Goal: Information Seeking & Learning: Learn about a topic

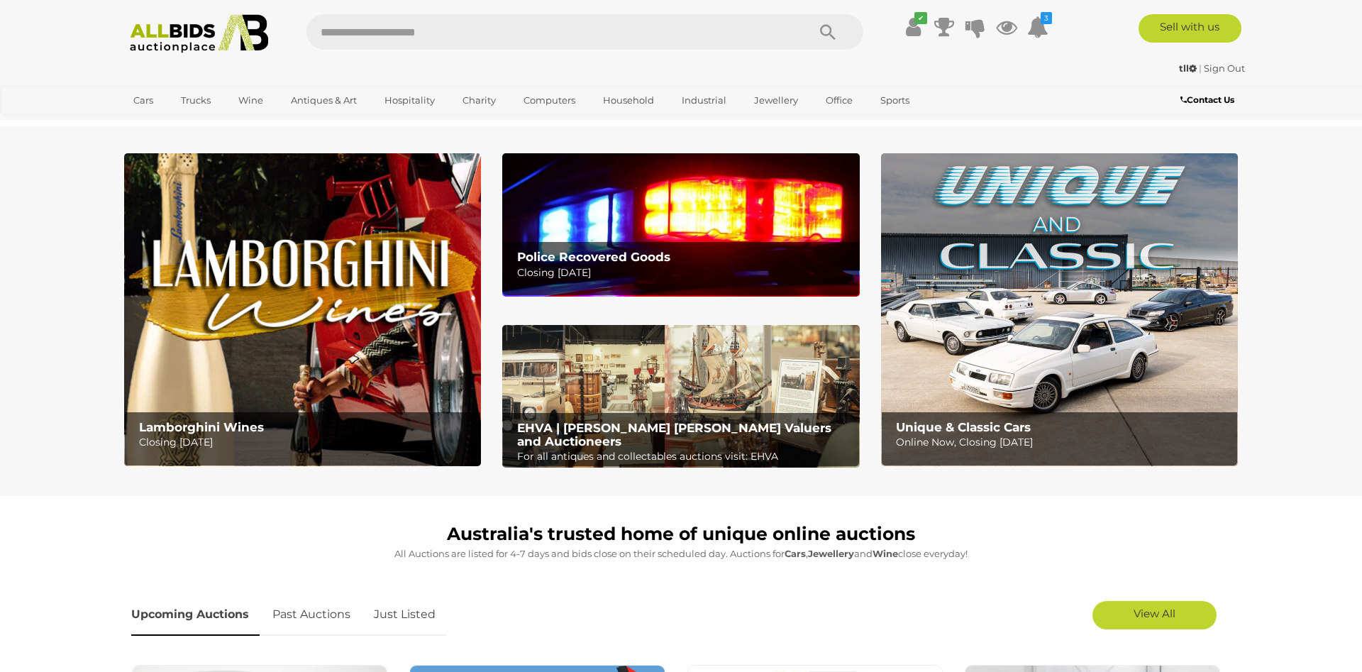
click at [356, 36] on input "text" at bounding box center [550, 31] width 487 height 35
type input "********"
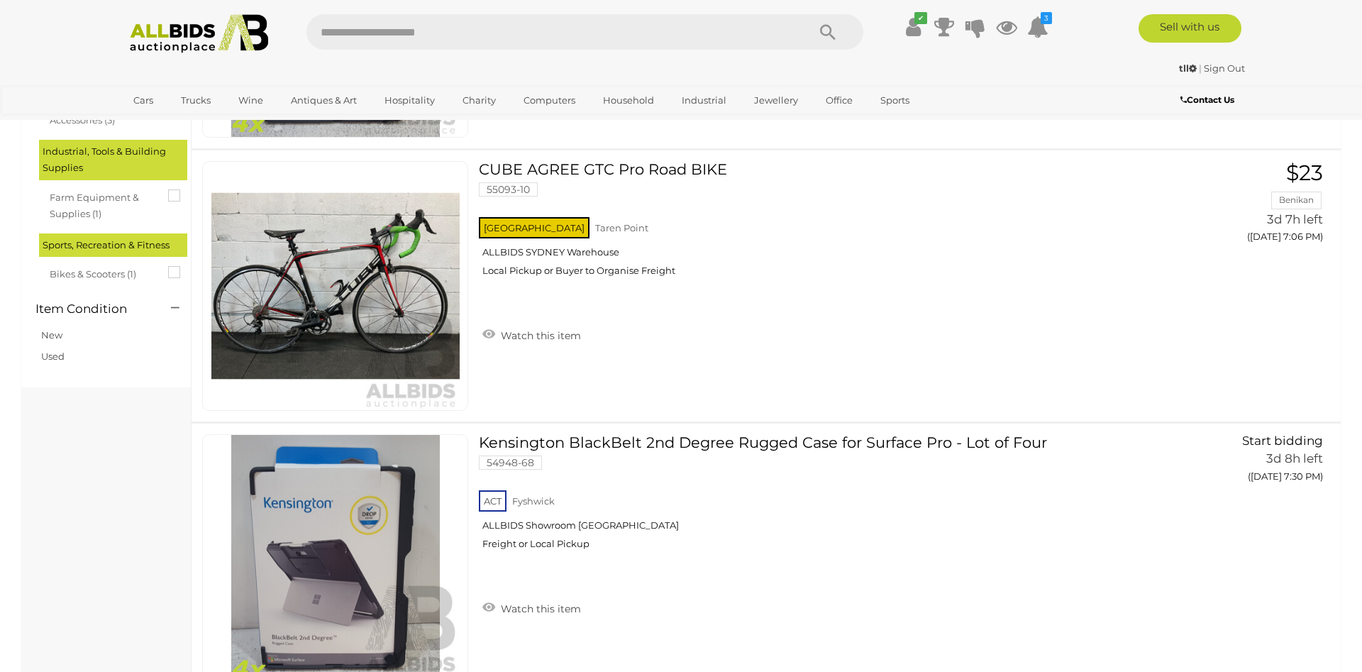
scroll to position [362, 0]
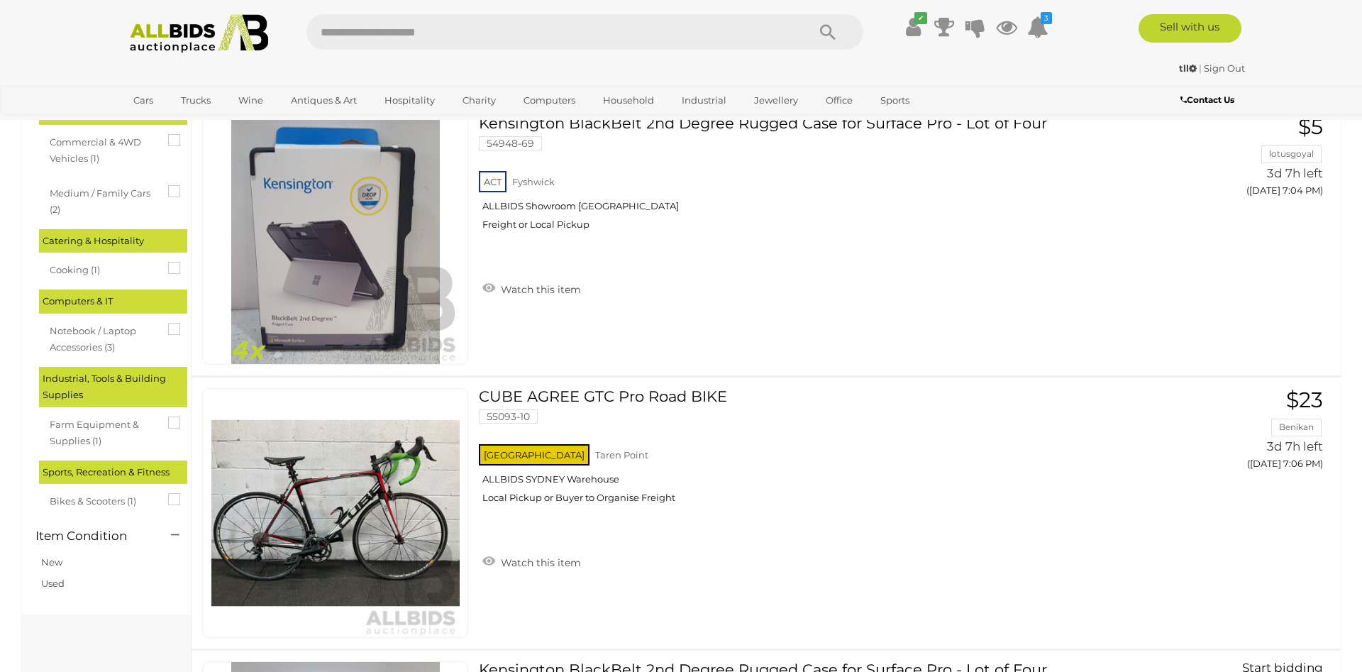
click at [382, 44] on input "text" at bounding box center [550, 31] width 487 height 35
type input "*****"
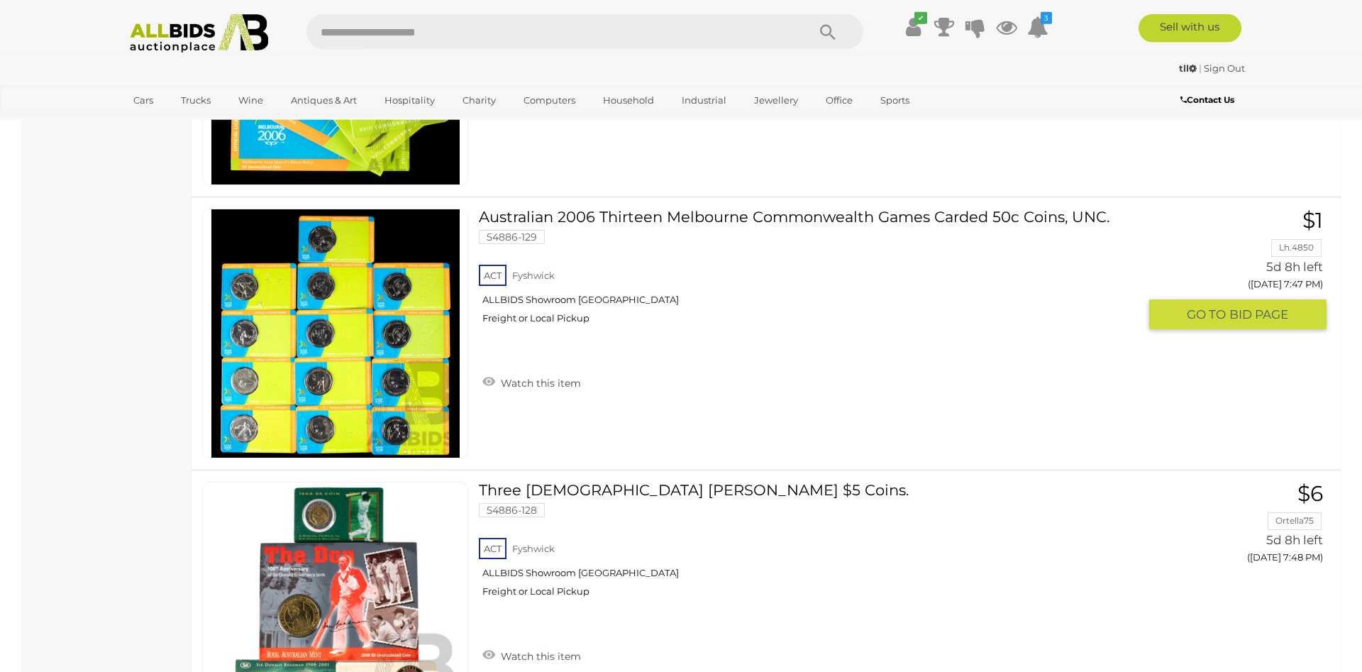
scroll to position [6008, 0]
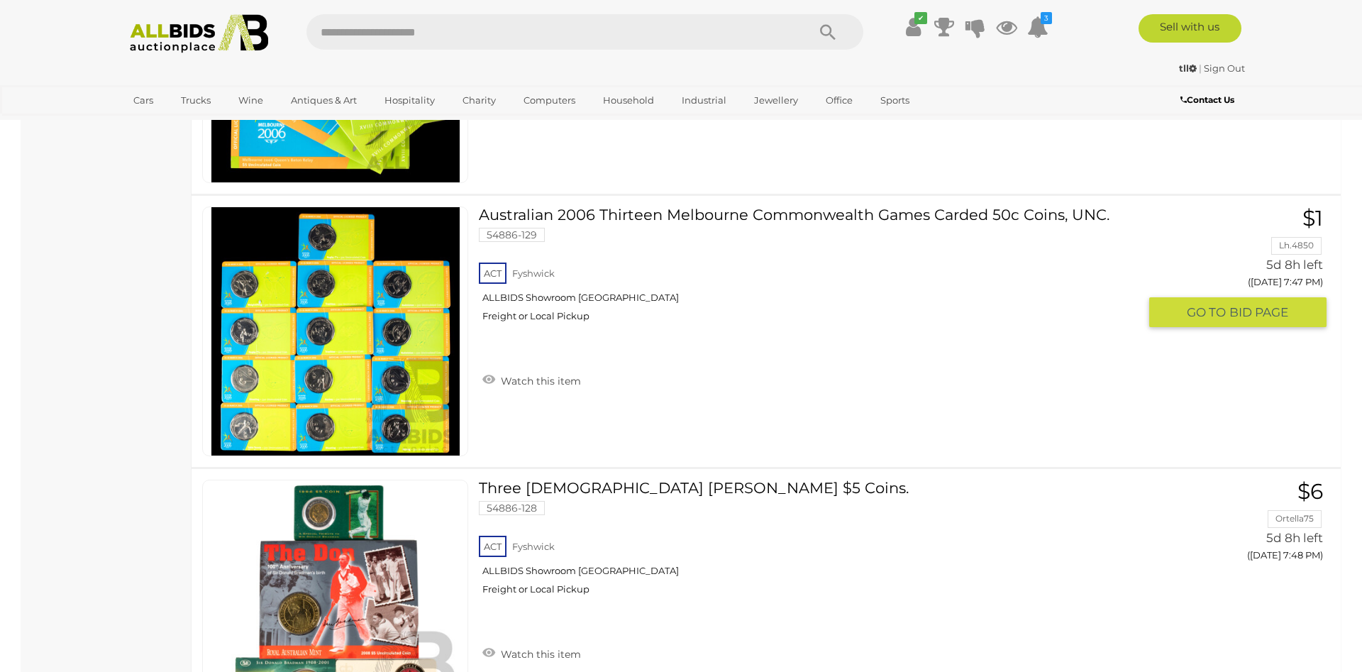
click at [404, 372] on img at bounding box center [335, 331] width 248 height 248
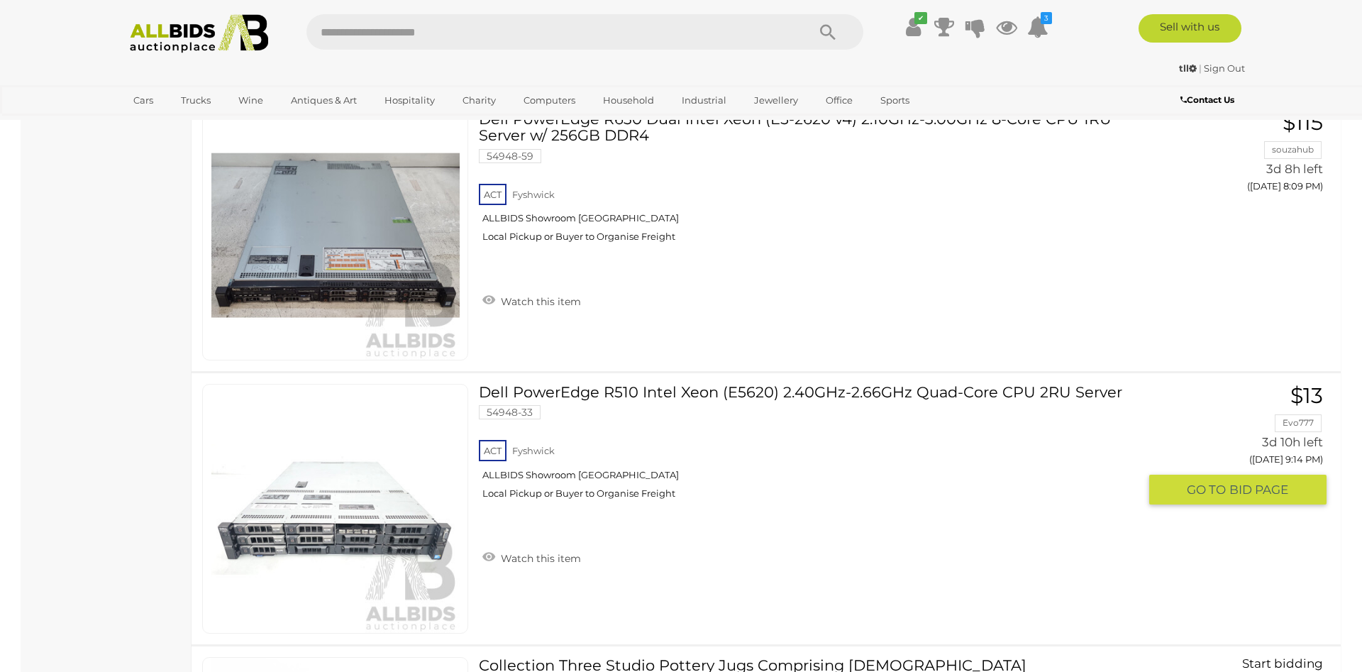
scroll to position [13368, 0]
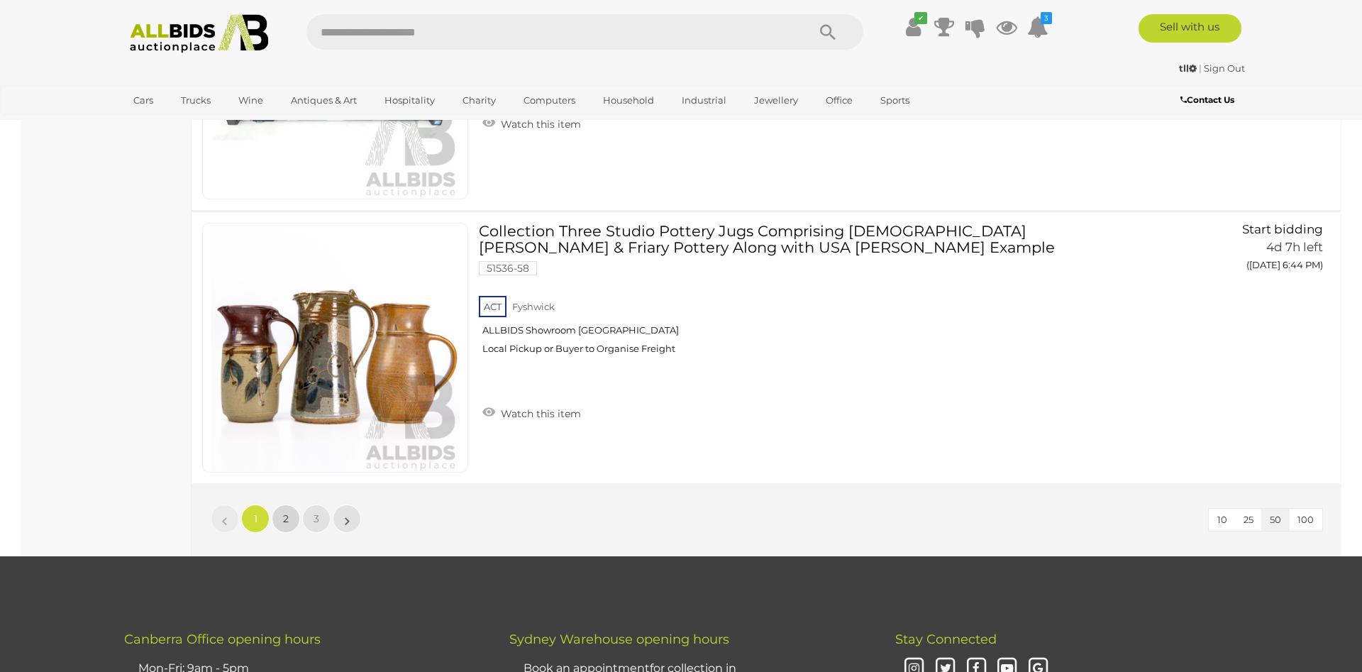
click at [284, 515] on span "2" at bounding box center [286, 518] width 6 height 13
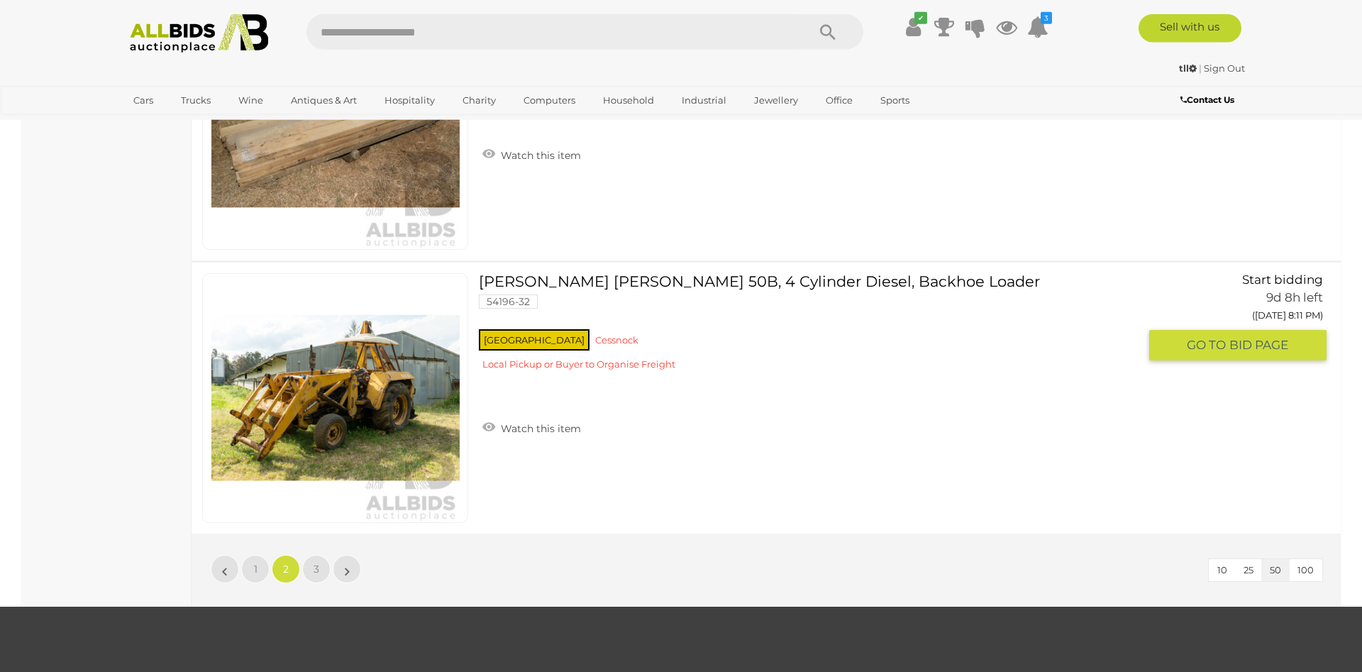
scroll to position [13318, 0]
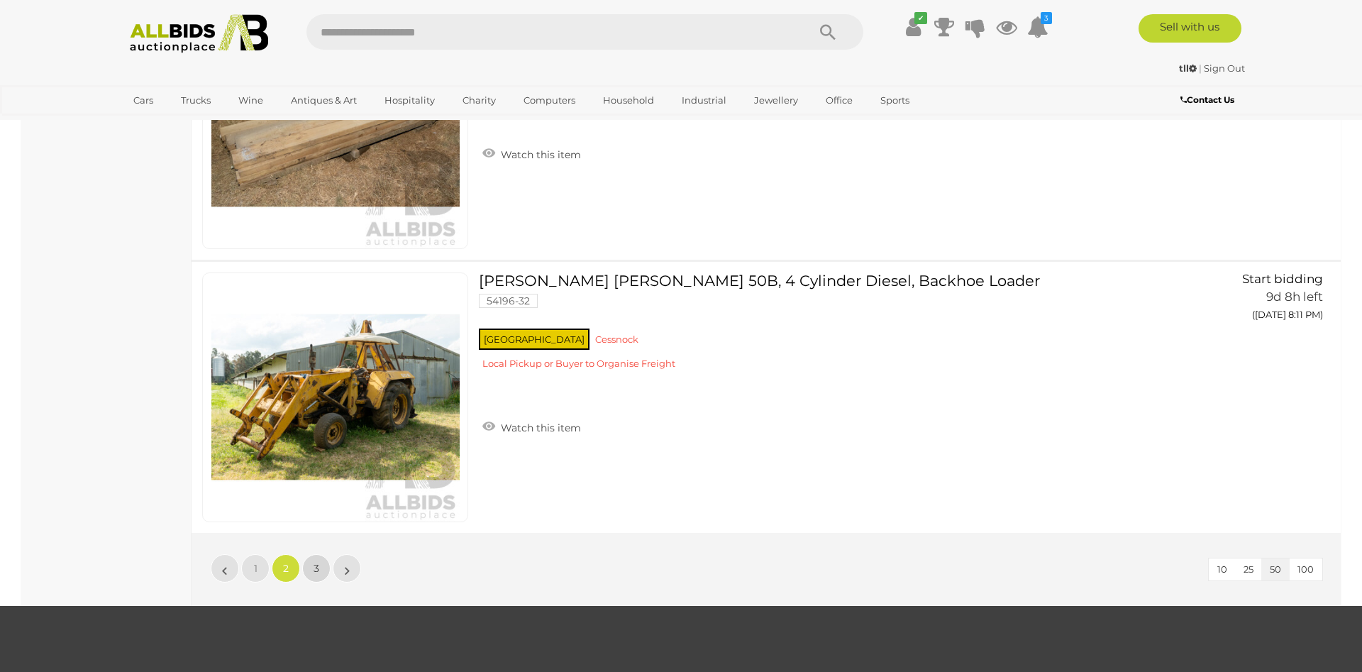
click at [311, 560] on link "3" at bounding box center [316, 568] width 28 height 28
